Goal: Download file/media

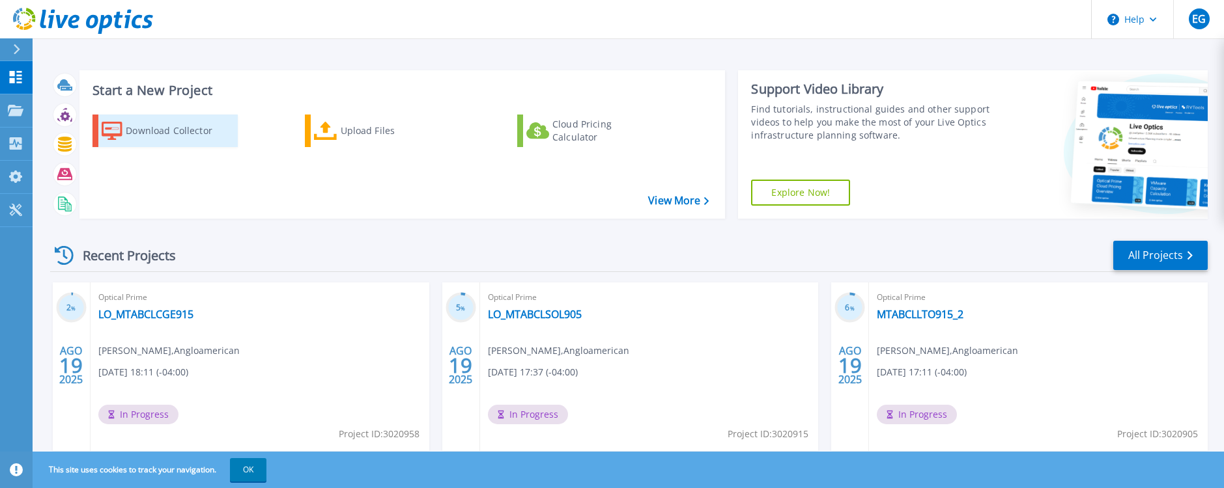
click at [167, 131] on div "Download Collector" at bounding box center [178, 131] width 104 height 26
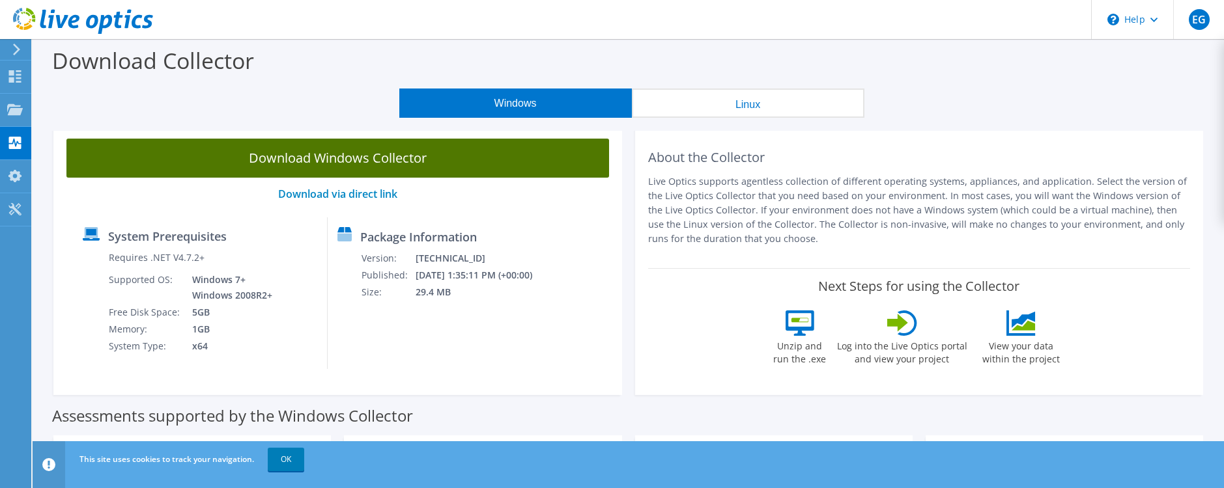
click at [387, 157] on link "Download Windows Collector" at bounding box center [337, 158] width 542 height 39
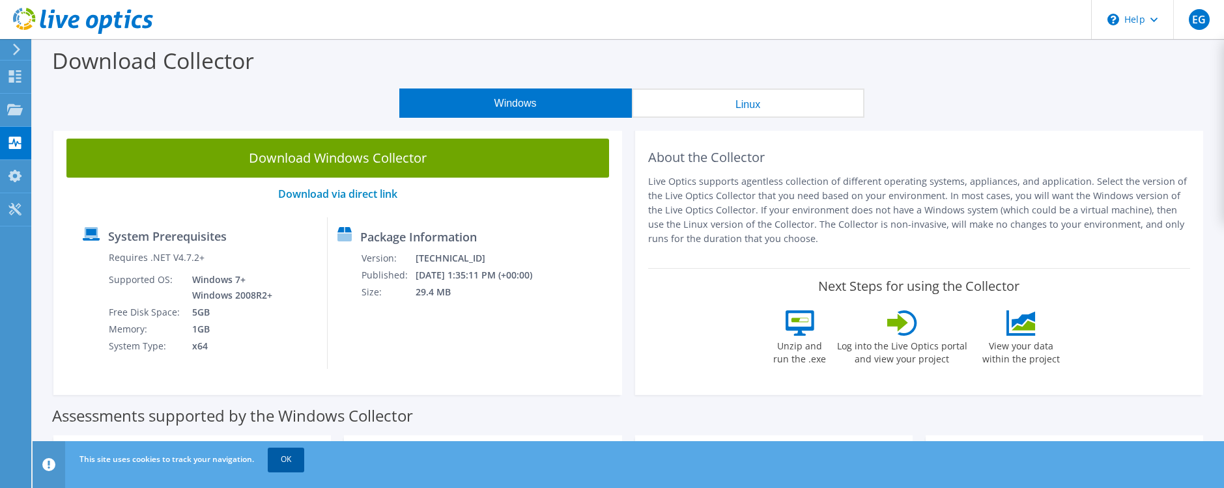
click at [279, 465] on link "OK" at bounding box center [286, 459] width 36 height 23
